Goal: Check status: Check status

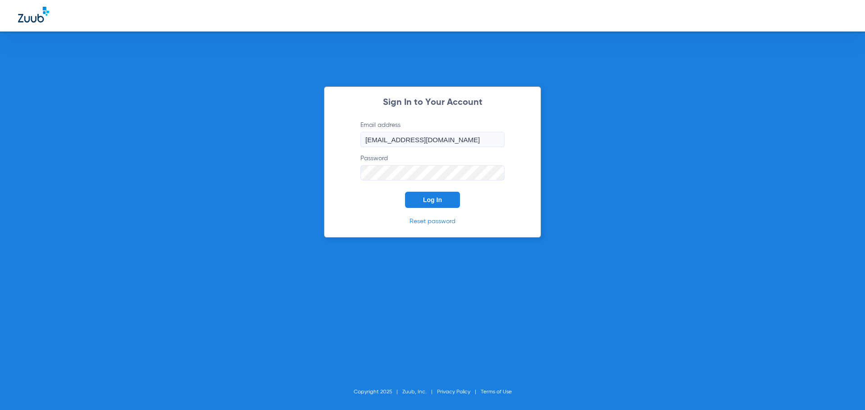
click at [443, 201] on button "Log In" at bounding box center [432, 200] width 55 height 16
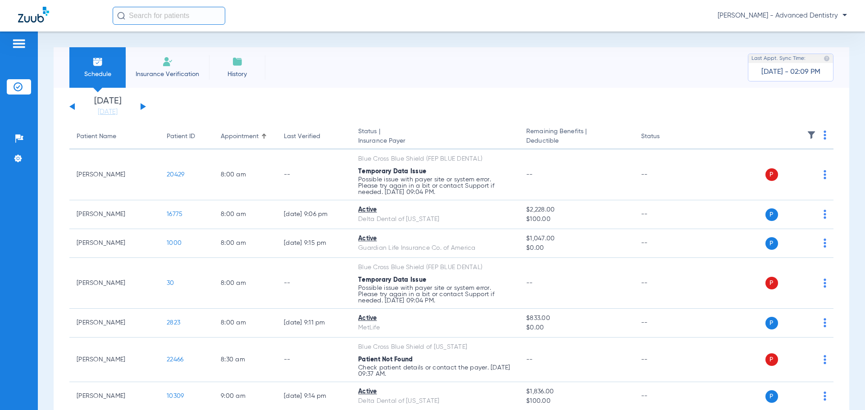
click at [141, 104] on div "[DATE] [DATE] [DATE] [DATE] [DATE] [DATE] [DATE] [DATE] [DATE] [DATE] [DATE] [D…" at bounding box center [107, 107] width 77 height 20
click at [141, 105] on button at bounding box center [143, 106] width 5 height 7
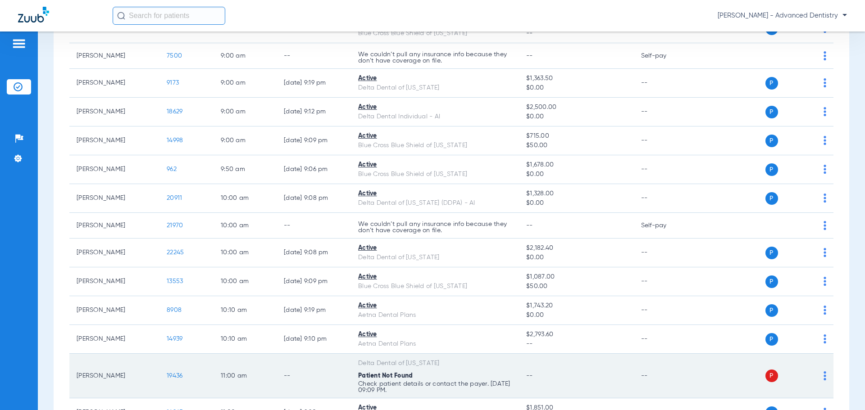
scroll to position [17, 0]
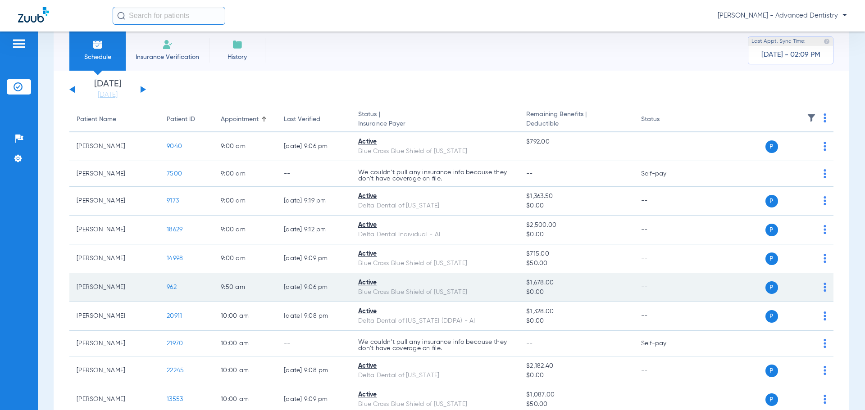
click at [170, 286] on span "962" at bounding box center [172, 287] width 10 height 6
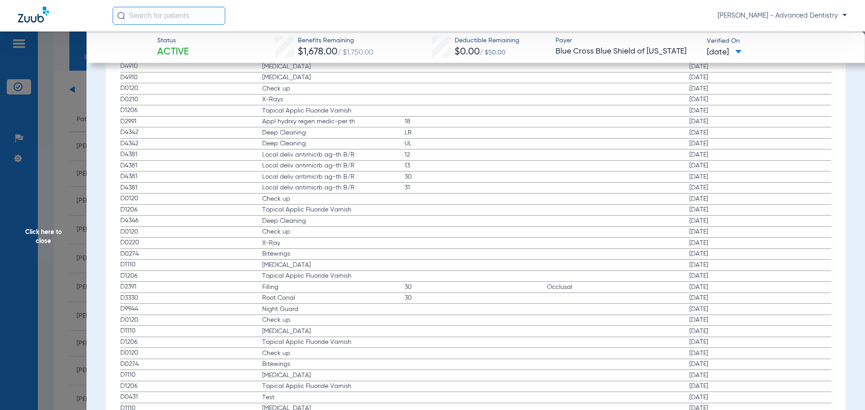
scroll to position [1116, 0]
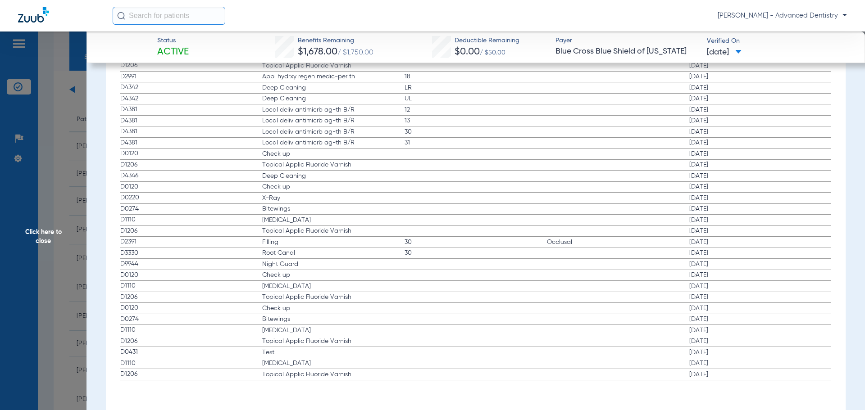
click at [403, 321] on label "D0274 Bitewings [DATE]" at bounding box center [475, 319] width 711 height 11
drag, startPoint x: 403, startPoint y: 321, endPoint x: 404, endPoint y: 326, distance: 4.5
click at [404, 326] on app-history-list "Procedure ADA Code Name Tooth/Quad Surface Service Date D1206 Topical Applic Fl…" at bounding box center [475, 187] width 711 height 388
click at [295, 324] on label "D0274 Bitewings [DATE]" at bounding box center [475, 319] width 711 height 11
